Goal: Transaction & Acquisition: Book appointment/travel/reservation

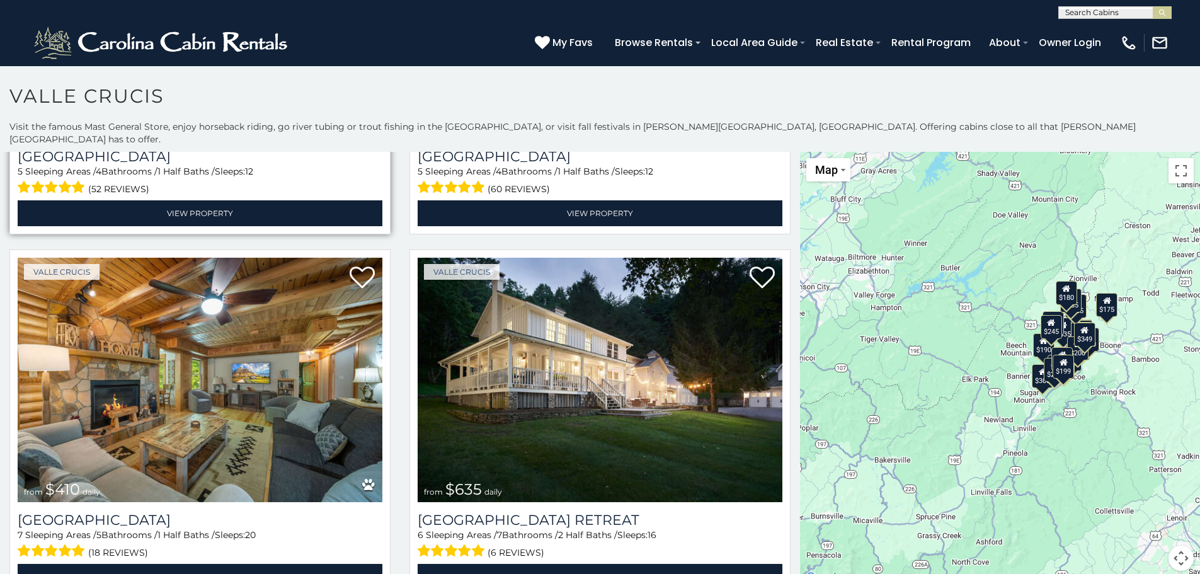
scroll to position [315, 0]
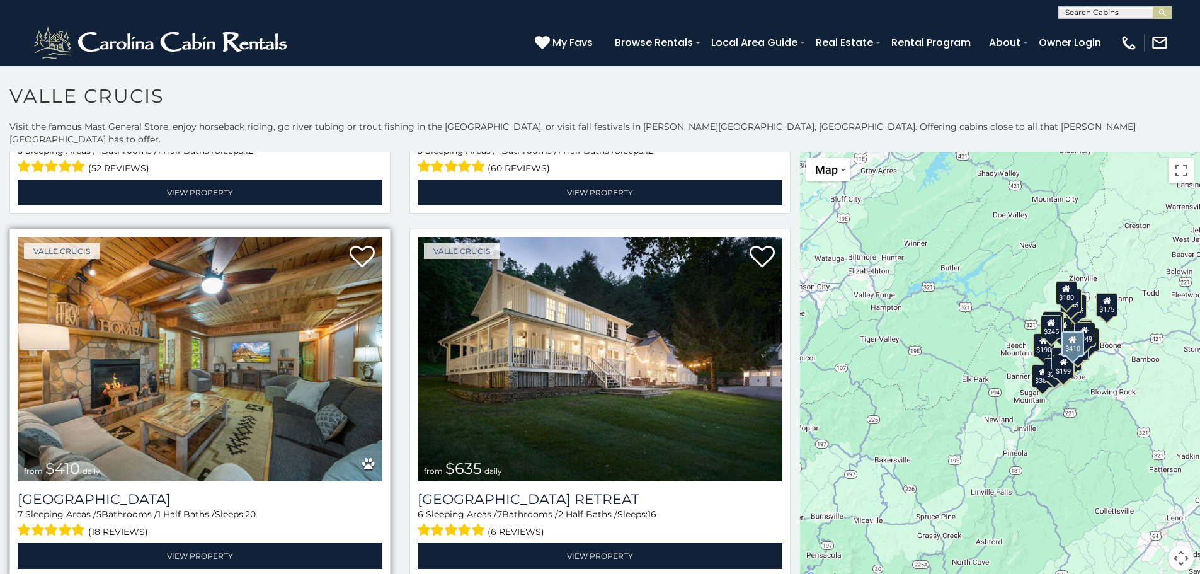
click at [196, 334] on img at bounding box center [200, 359] width 365 height 244
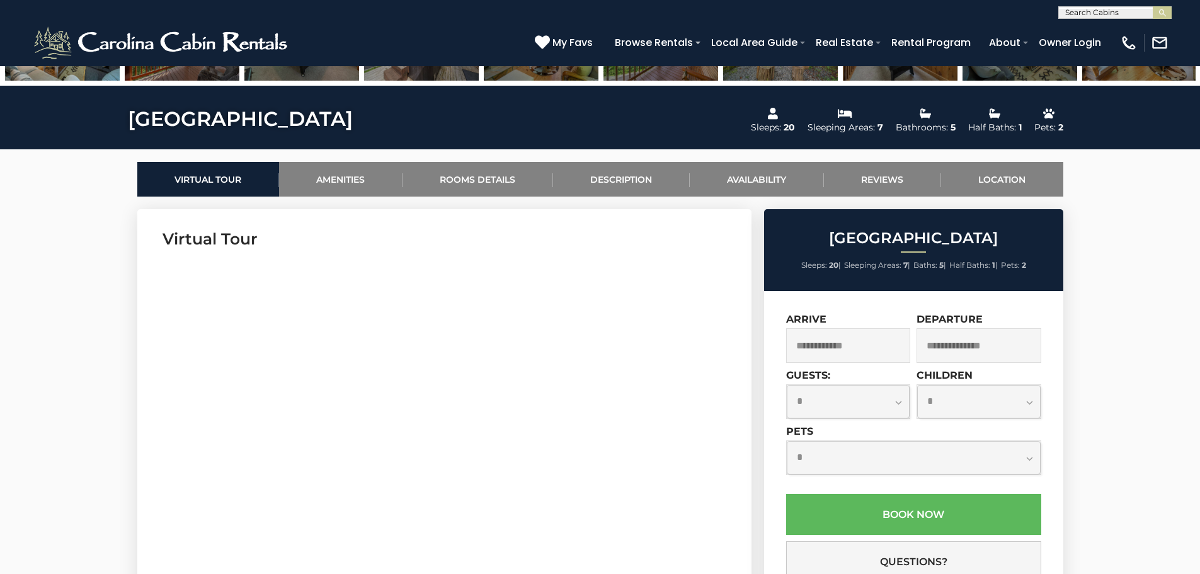
scroll to position [504, 0]
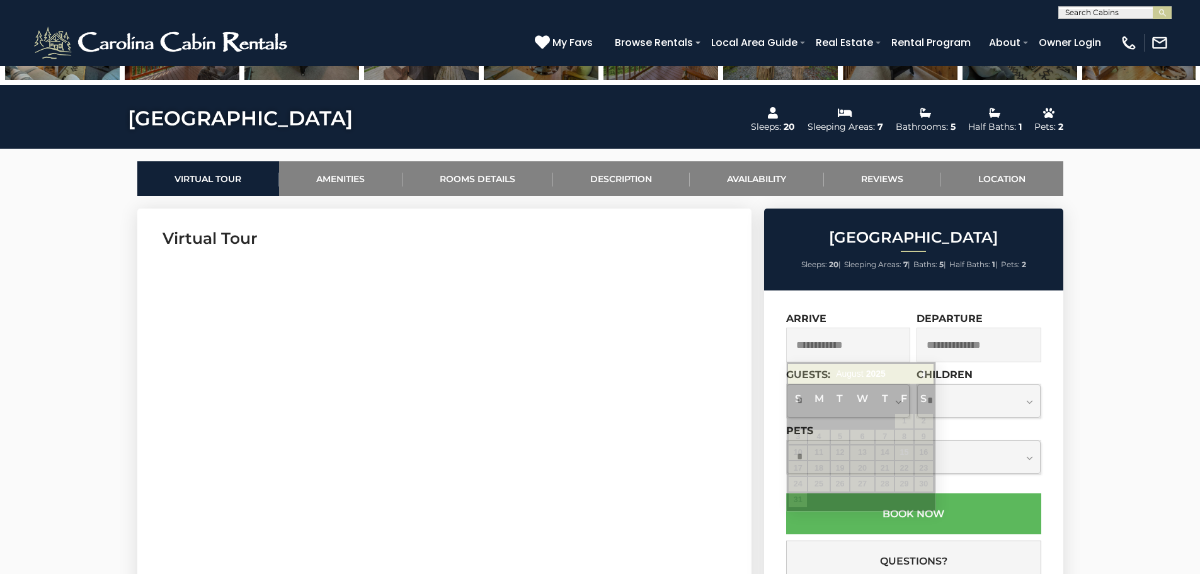
click at [874, 351] on input "text" at bounding box center [848, 345] width 125 height 35
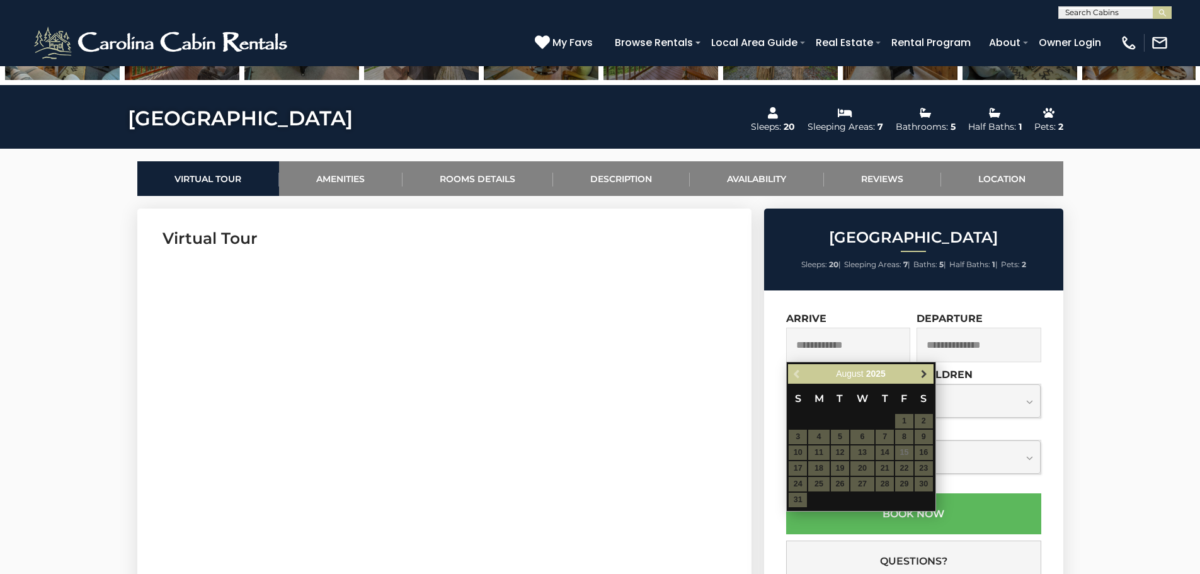
click at [927, 372] on span "Next" at bounding box center [924, 374] width 10 height 10
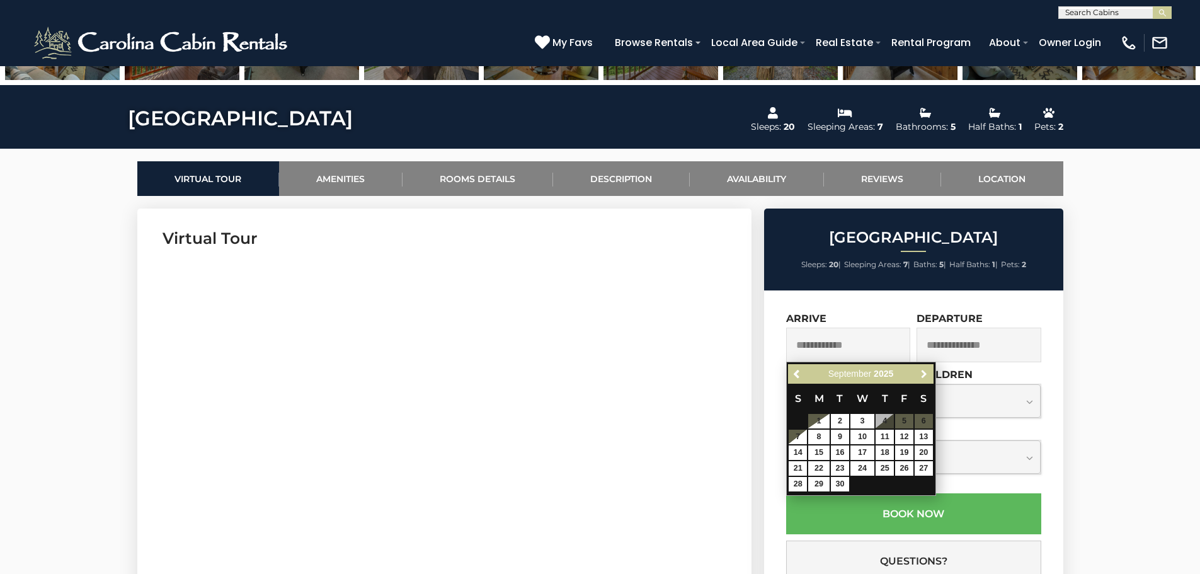
click at [927, 372] on span "Next" at bounding box center [924, 374] width 10 height 10
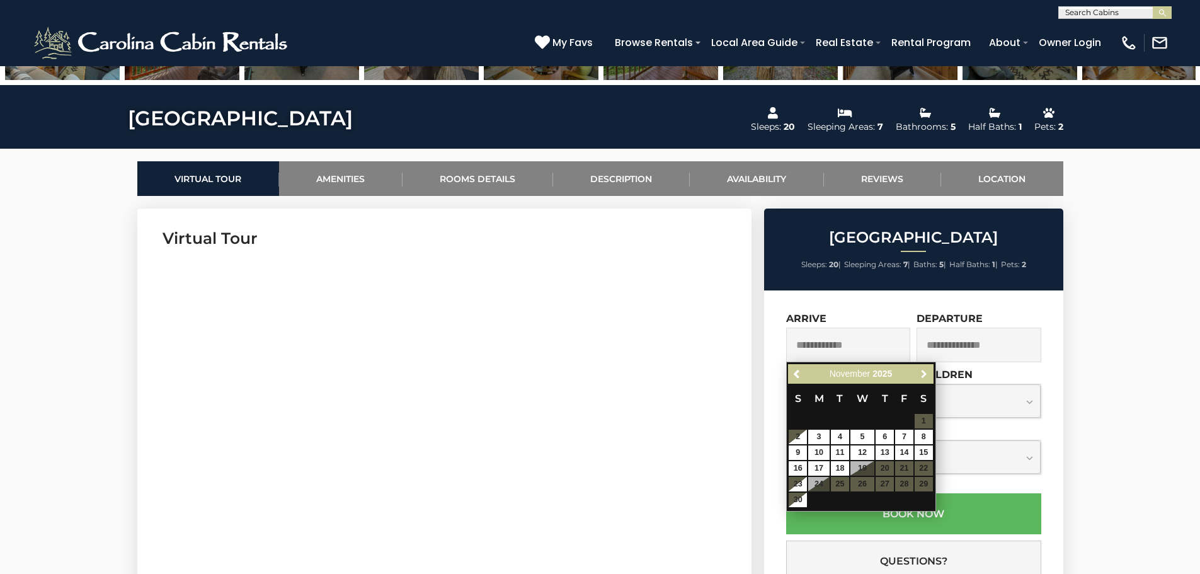
click at [927, 372] on span "Next" at bounding box center [924, 374] width 10 height 10
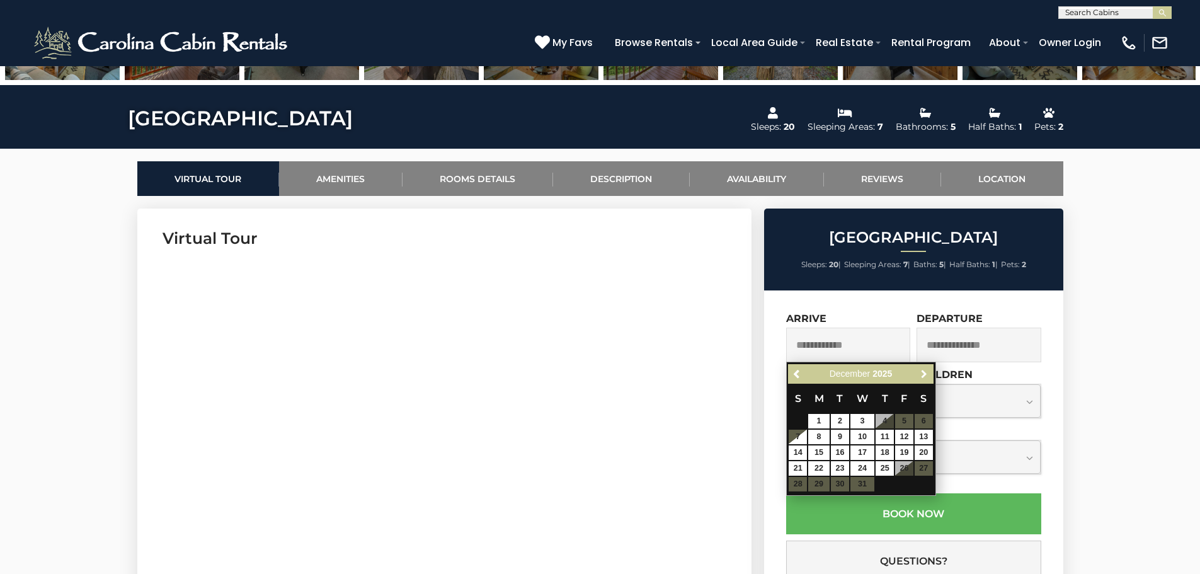
click at [927, 372] on span "Next" at bounding box center [924, 374] width 10 height 10
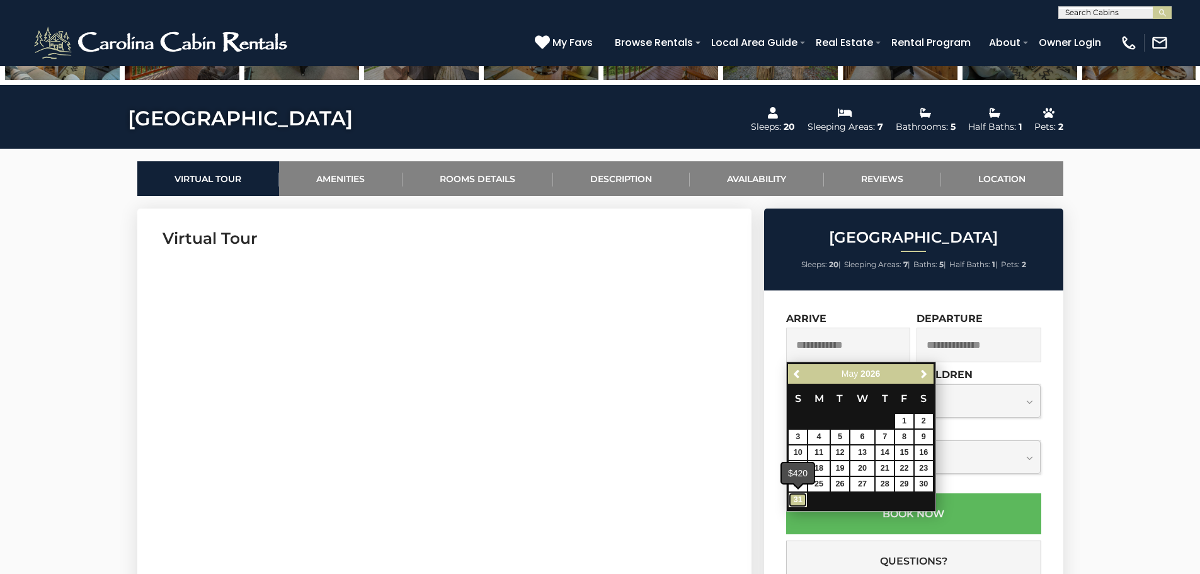
click at [796, 498] on link "31" at bounding box center [798, 500] width 18 height 14
type input "**********"
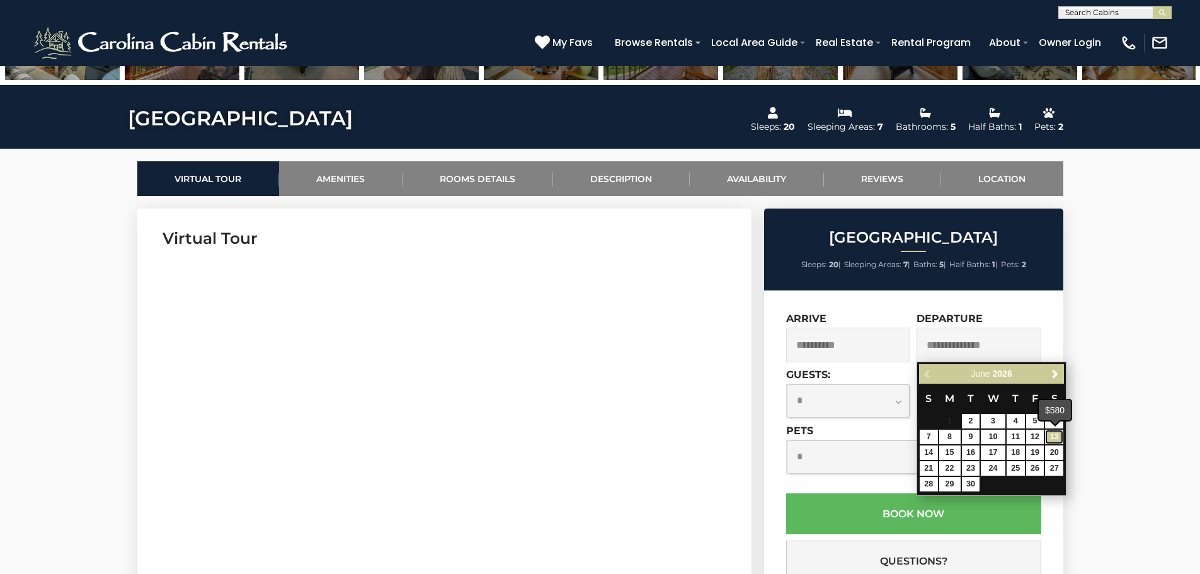
click at [1053, 438] on link "13" at bounding box center [1054, 437] width 18 height 14
type input "**********"
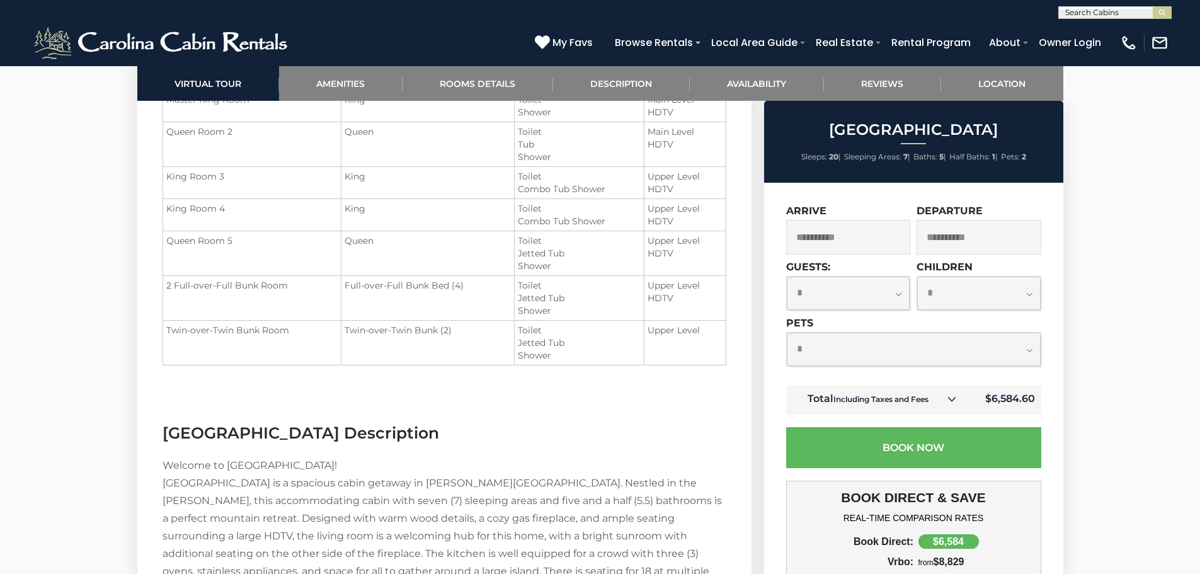
scroll to position [1764, 0]
